Goal: Task Accomplishment & Management: Manage account settings

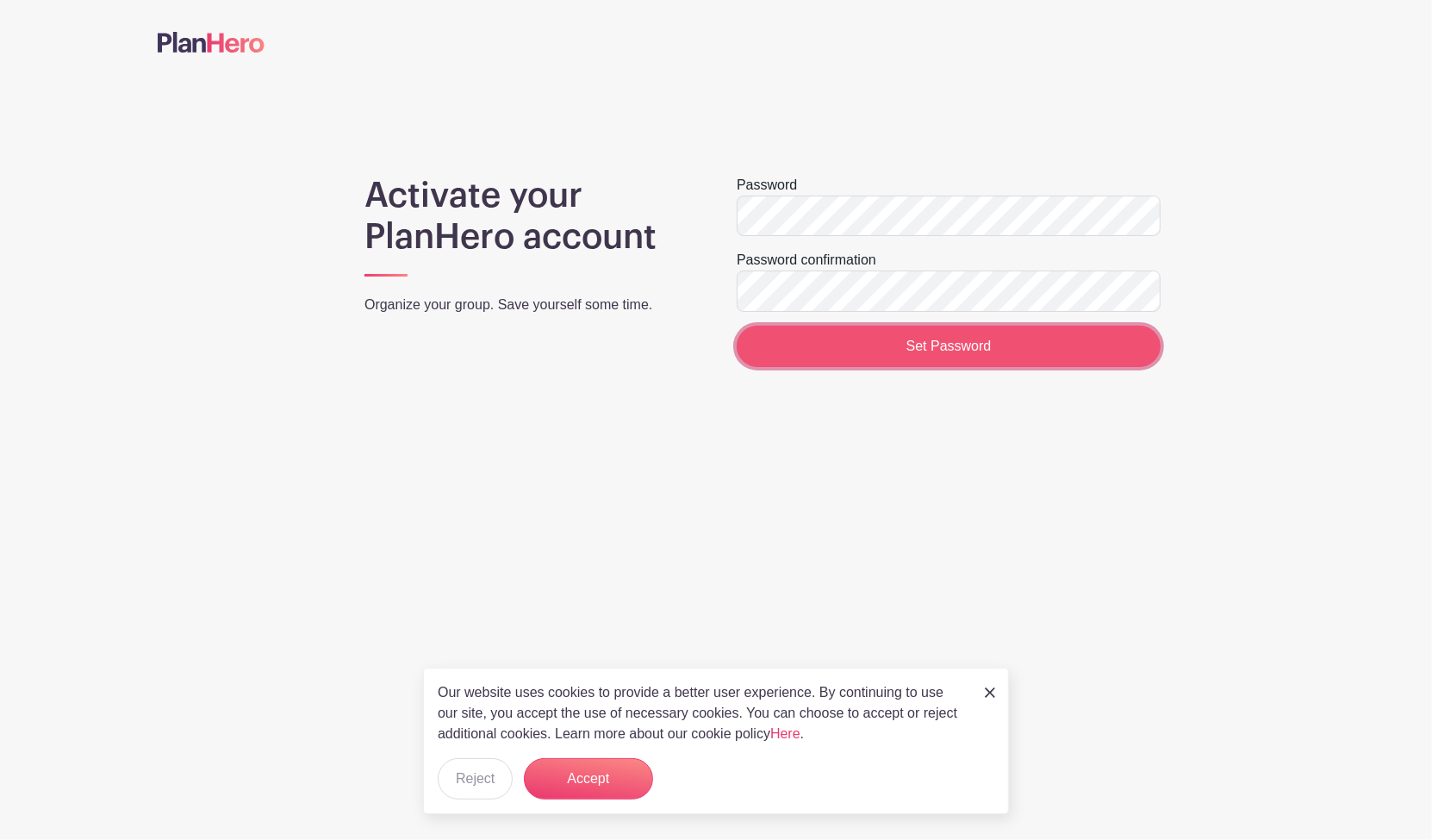
click at [1117, 347] on input "Set Password" at bounding box center [948, 347] width 424 height 42
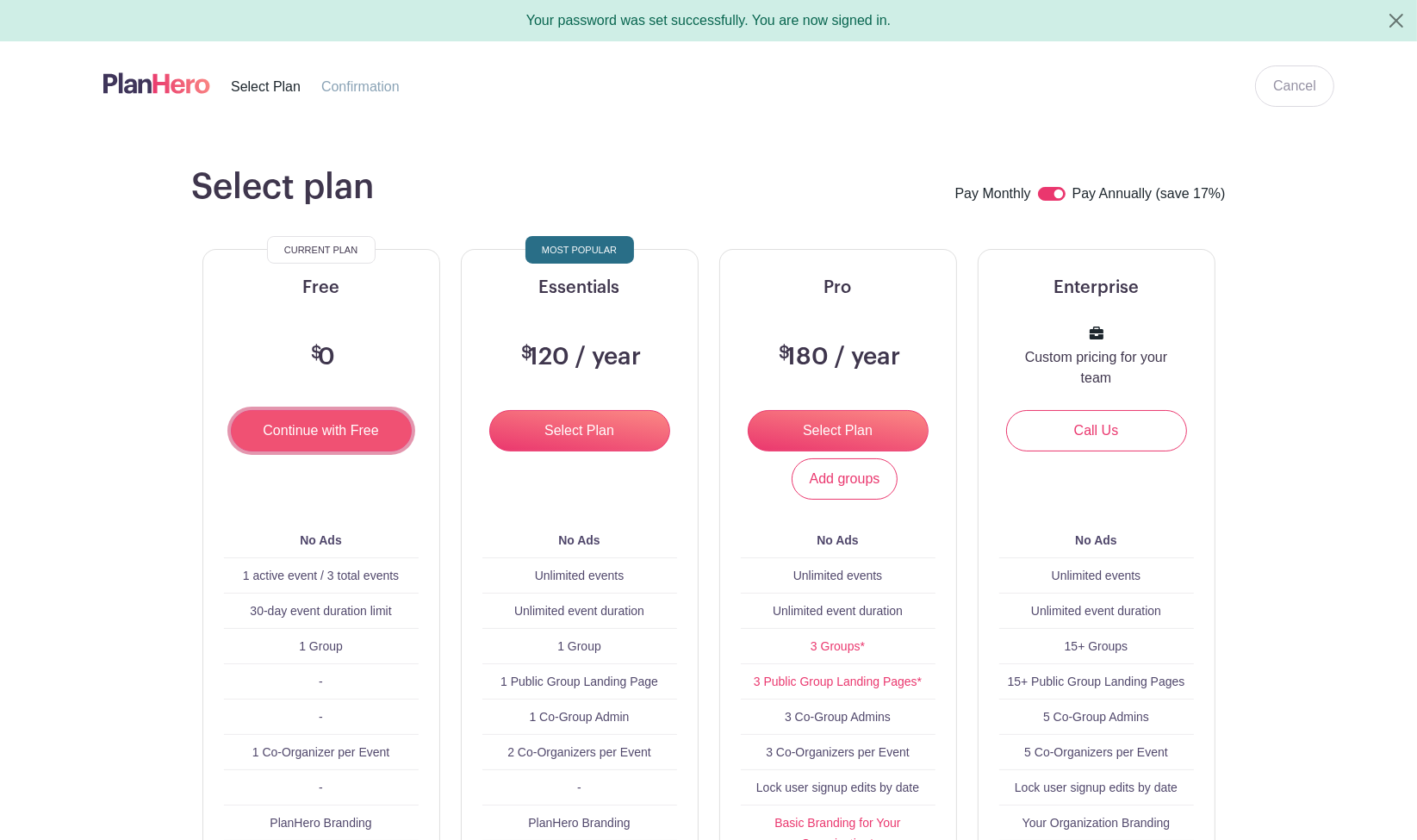
click at [311, 441] on input "Continue with Free" at bounding box center [320, 431] width 181 height 42
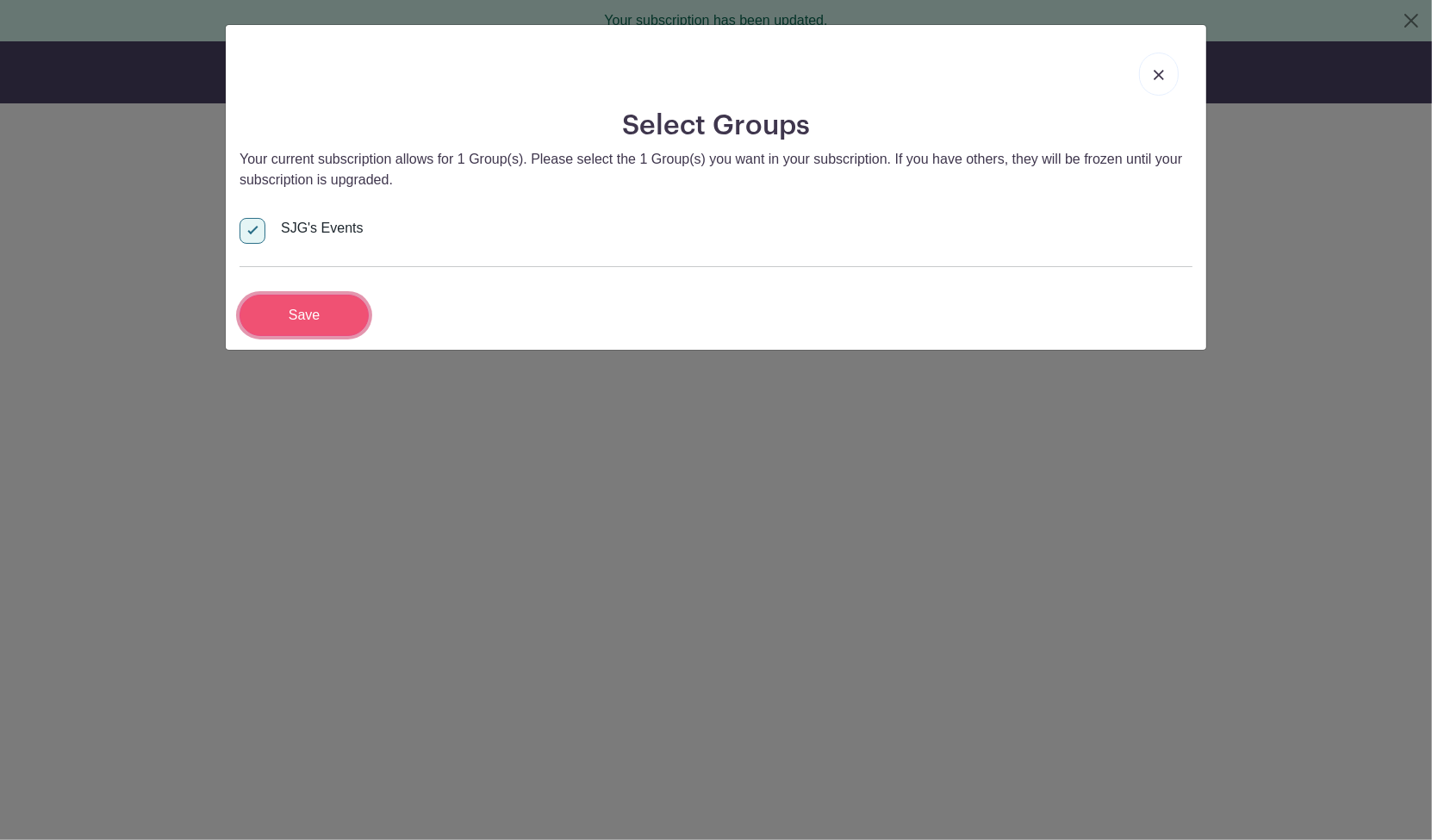
click at [302, 312] on input "Save" at bounding box center [304, 316] width 129 height 42
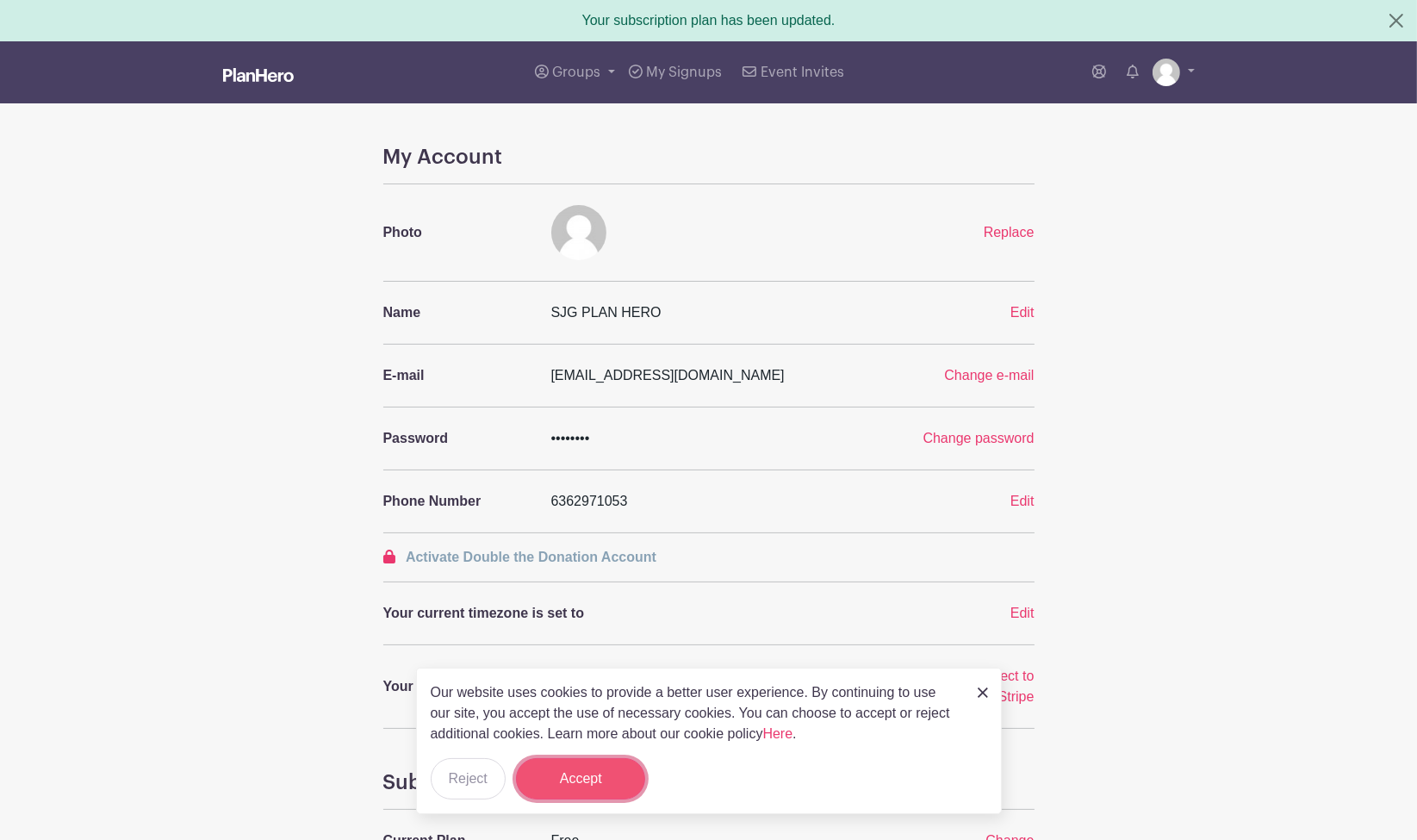
click at [587, 779] on button "Accept" at bounding box center [581, 779] width 129 height 42
